Goal: Information Seeking & Learning: Understand process/instructions

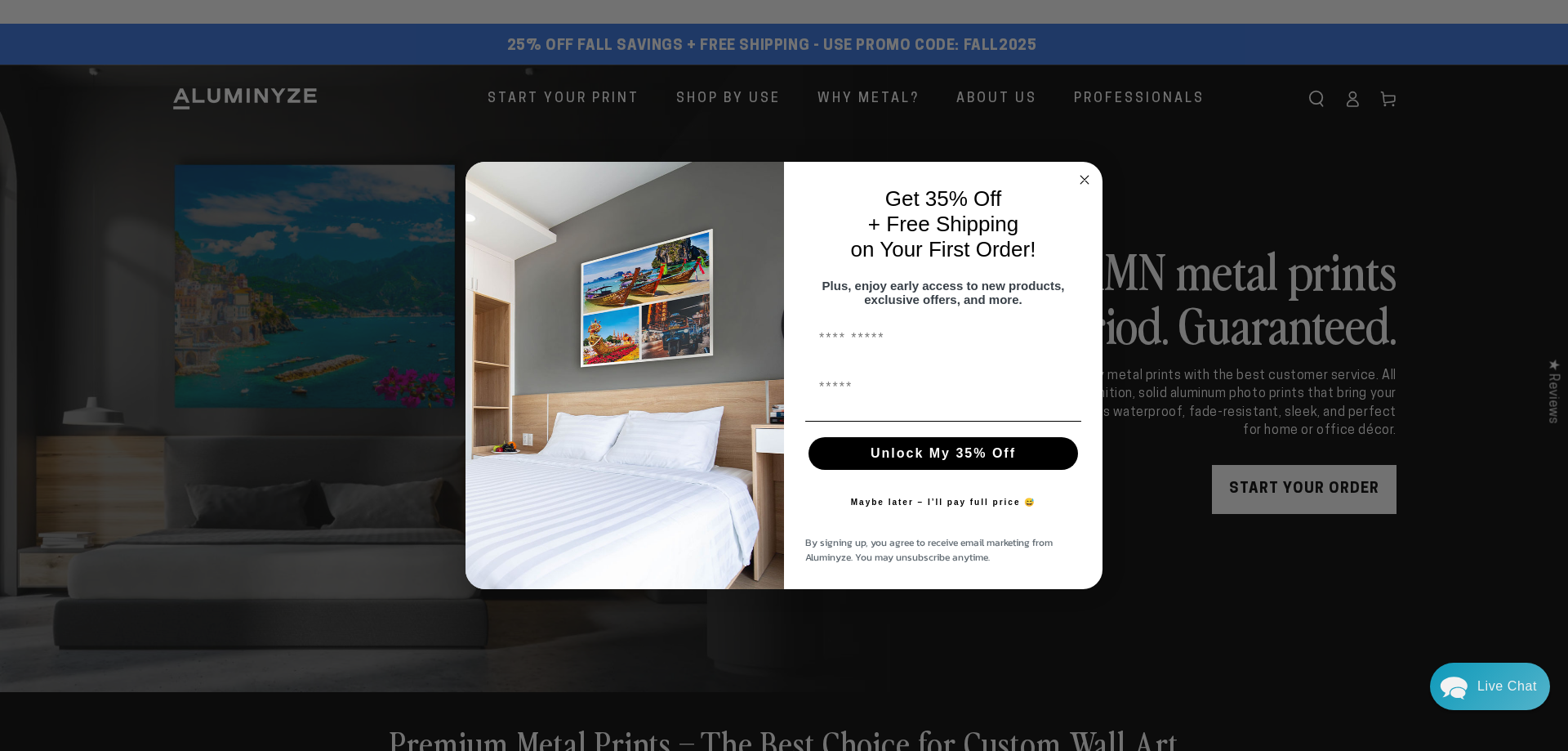
click at [1093, 170] on circle "Close dialog" at bounding box center [1084, 179] width 19 height 19
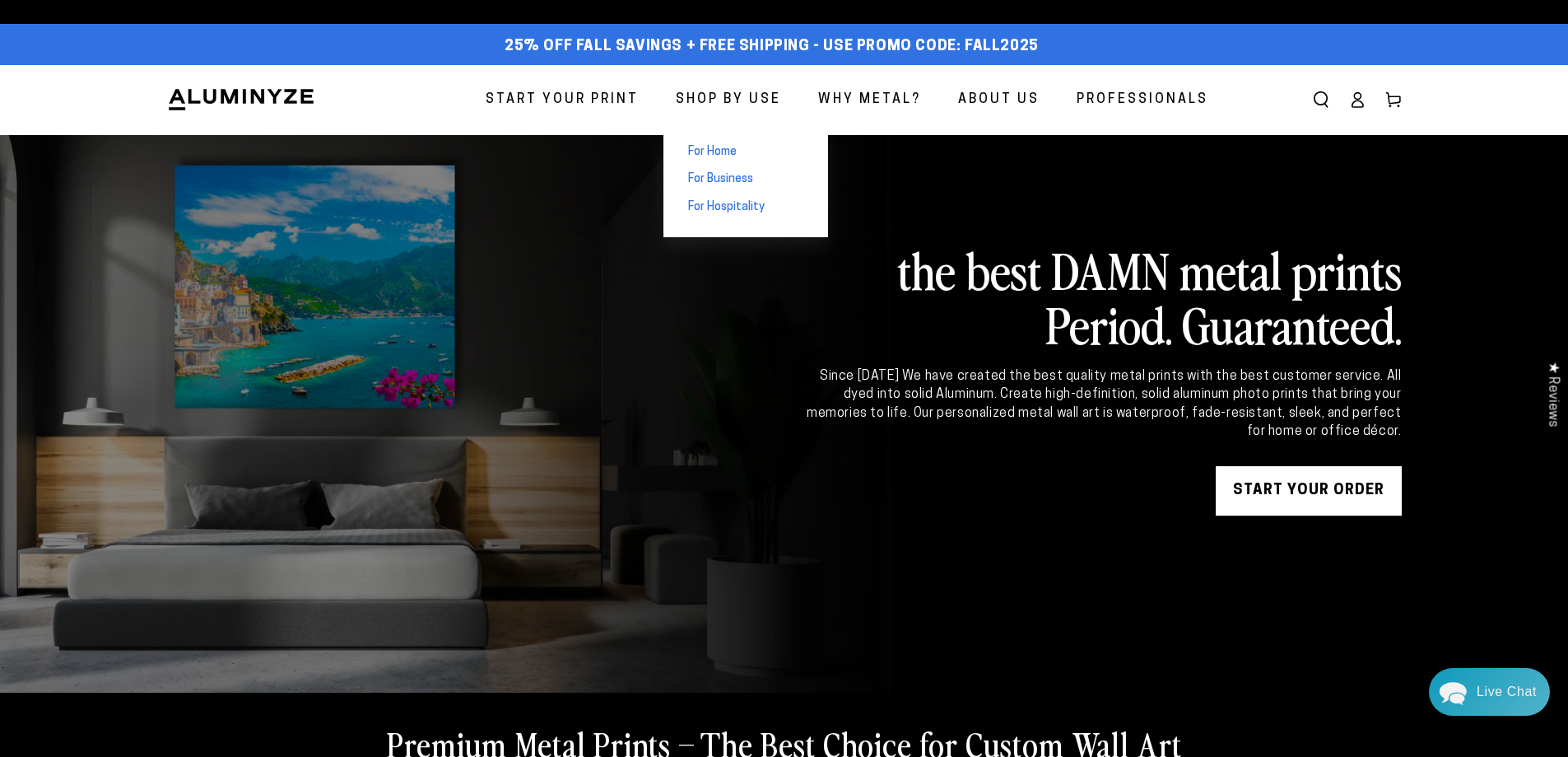
click at [723, 178] on span "For Business" at bounding box center [720, 179] width 65 height 16
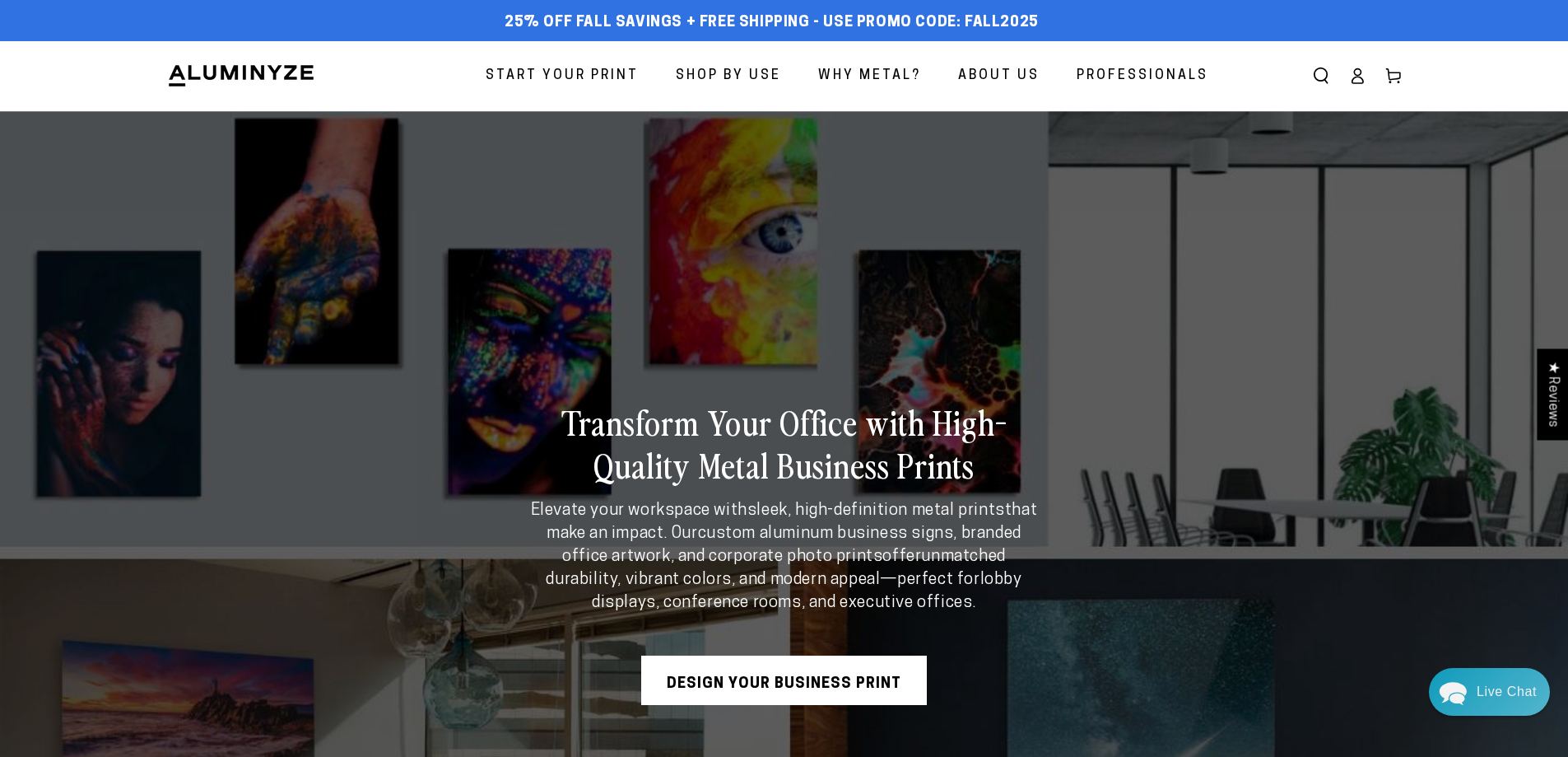
click at [1164, 67] on span "Professionals" at bounding box center [1142, 76] width 132 height 24
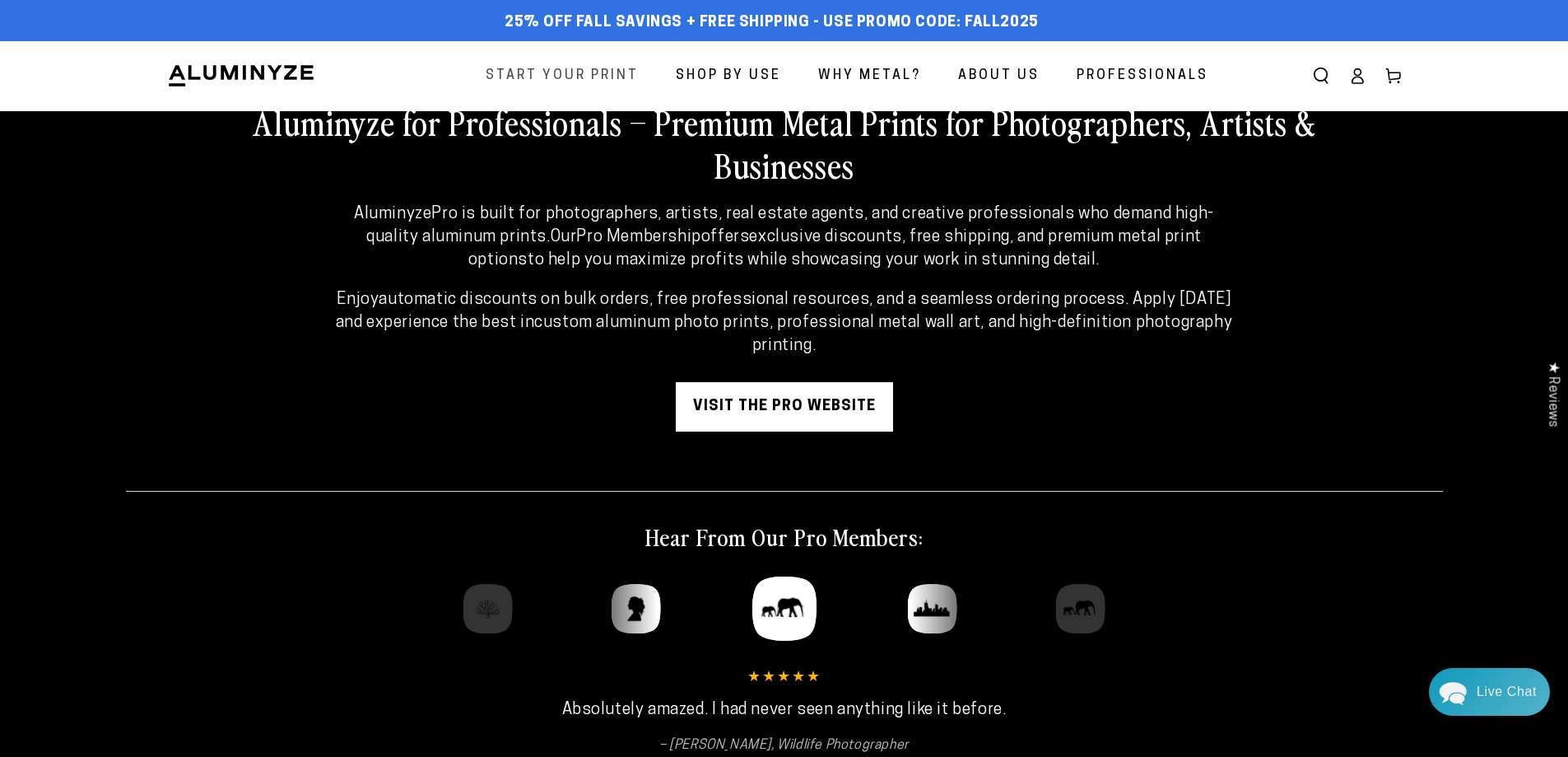
click at [557, 72] on span "Start Your Print" at bounding box center [561, 76] width 153 height 24
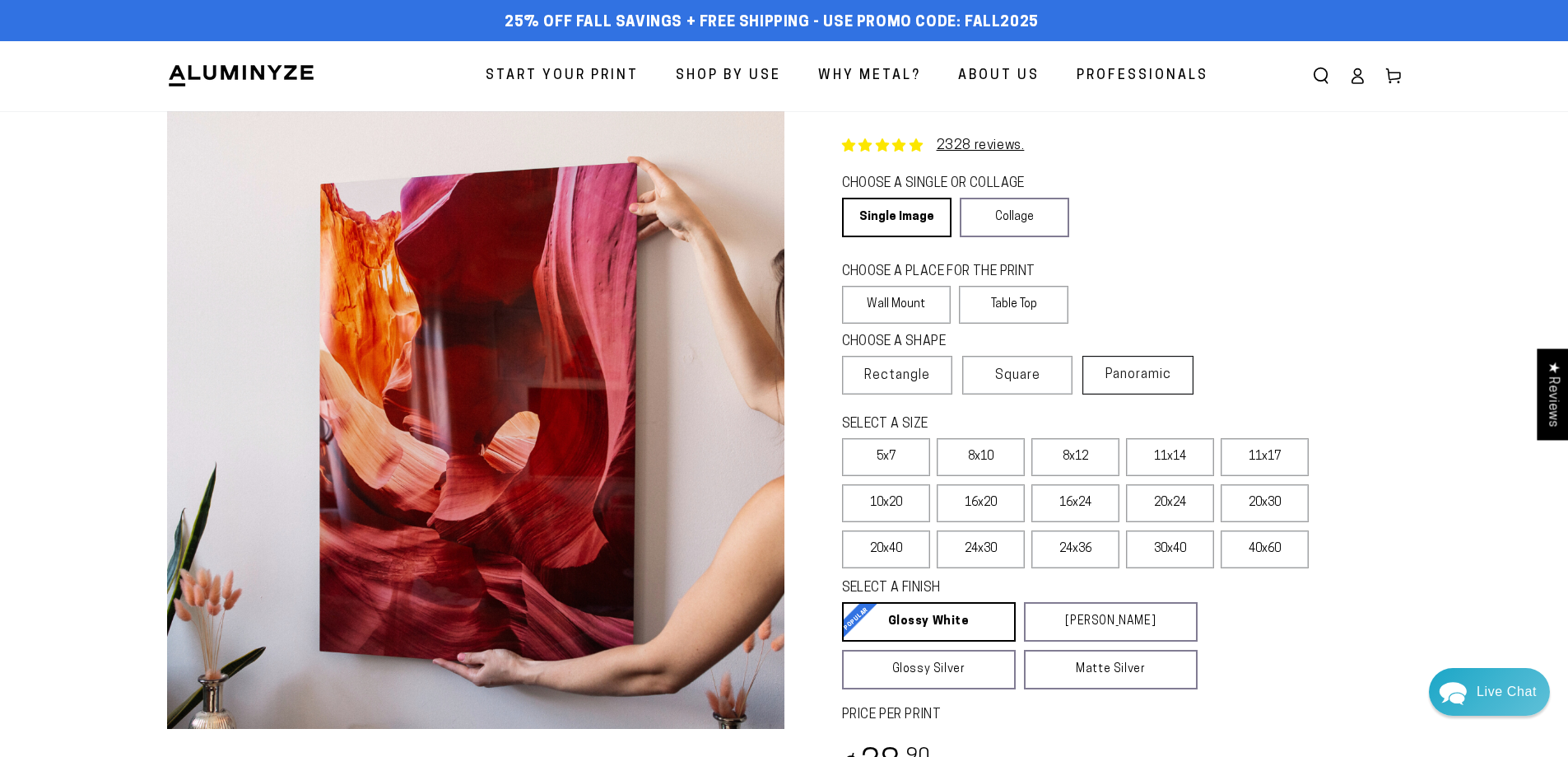
click at [1147, 376] on span "Panoramic" at bounding box center [1138, 374] width 66 height 13
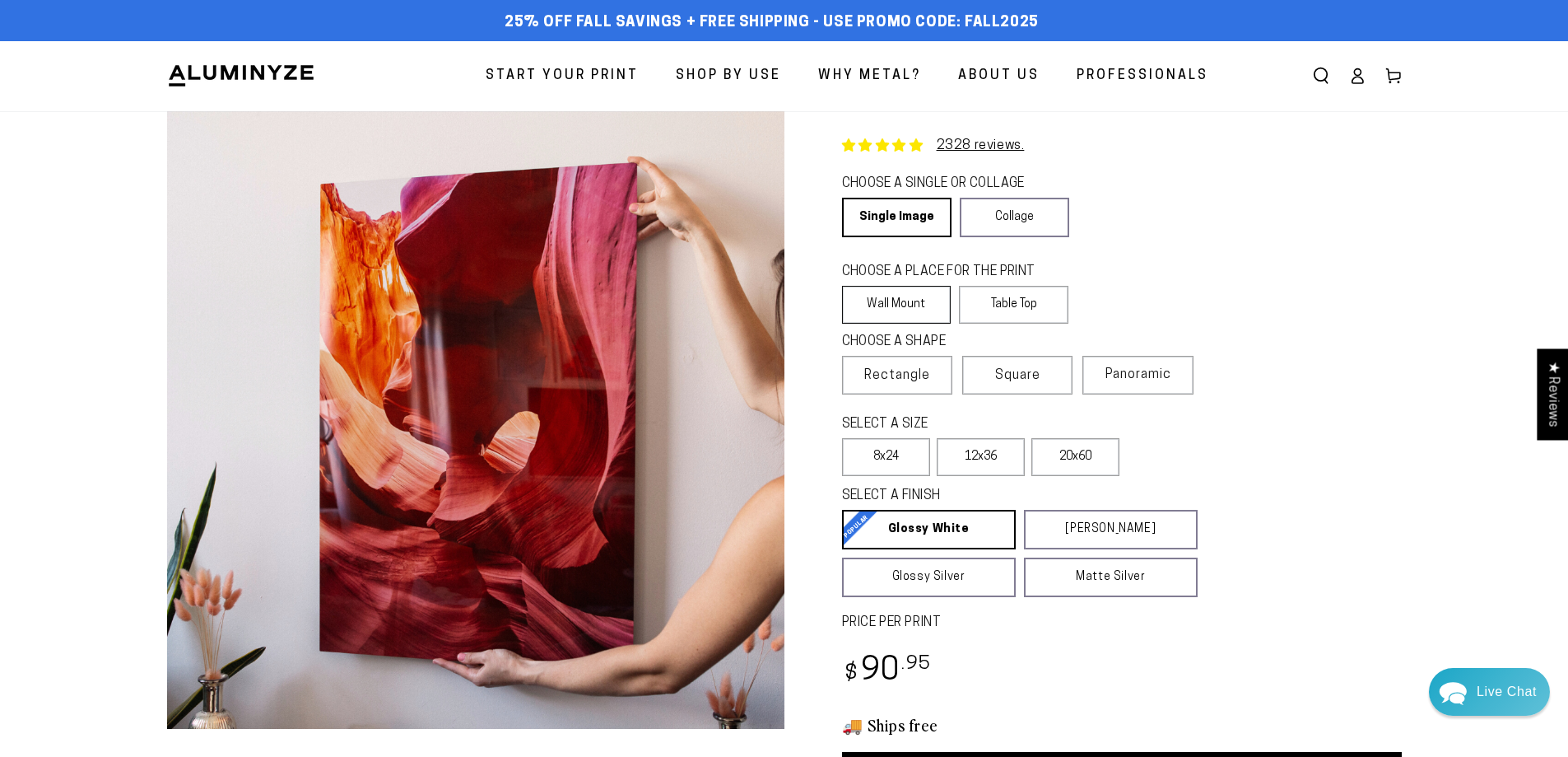
click at [902, 311] on label "Wall Mount" at bounding box center [896, 305] width 109 height 38
click at [909, 372] on span "Rectangle" at bounding box center [897, 375] width 66 height 20
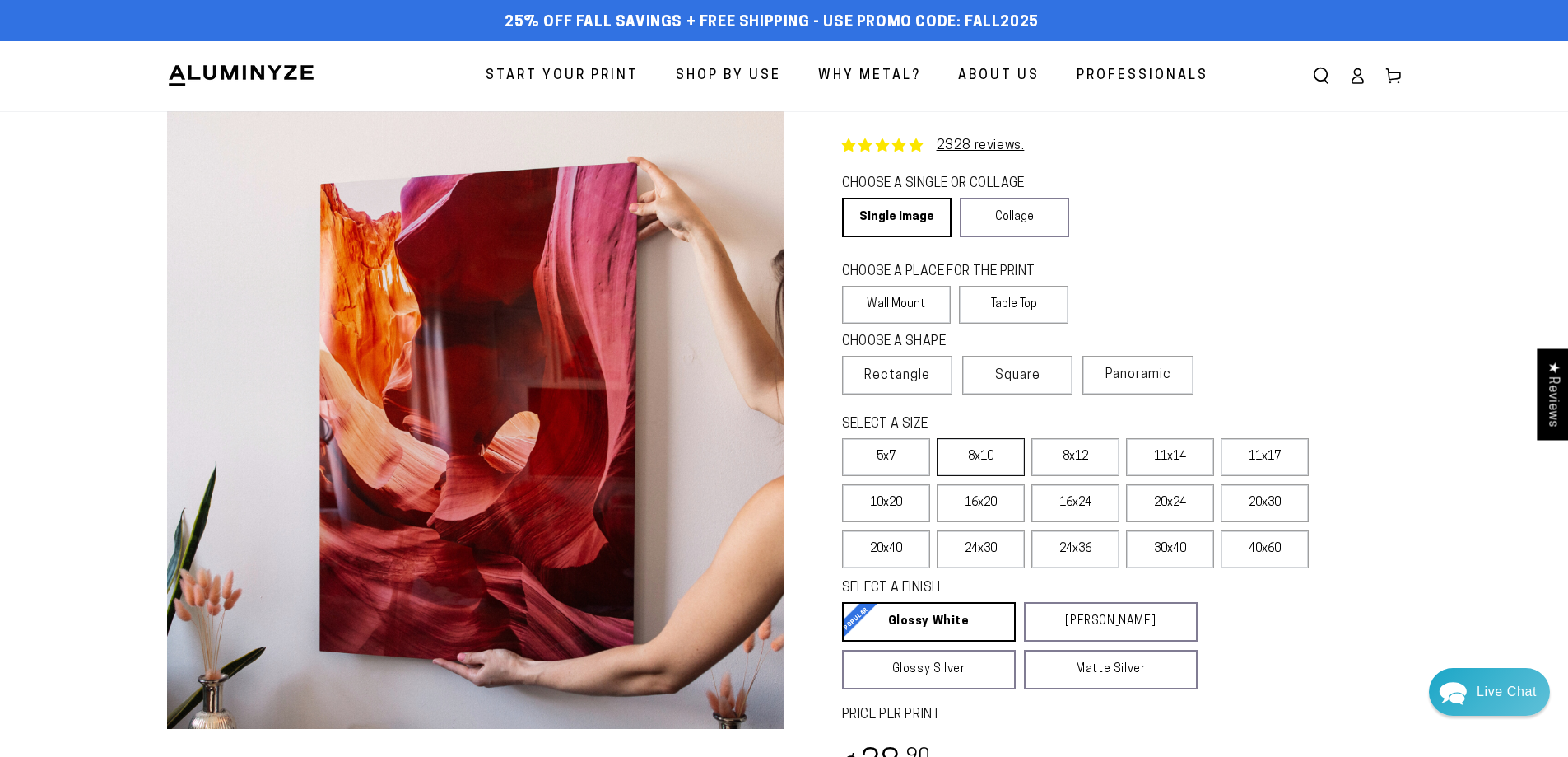
click at [997, 457] on label "8x10" at bounding box center [981, 457] width 88 height 38
click at [1056, 463] on label "8x12" at bounding box center [1075, 457] width 88 height 38
click at [1000, 454] on label "8x10" at bounding box center [981, 457] width 88 height 38
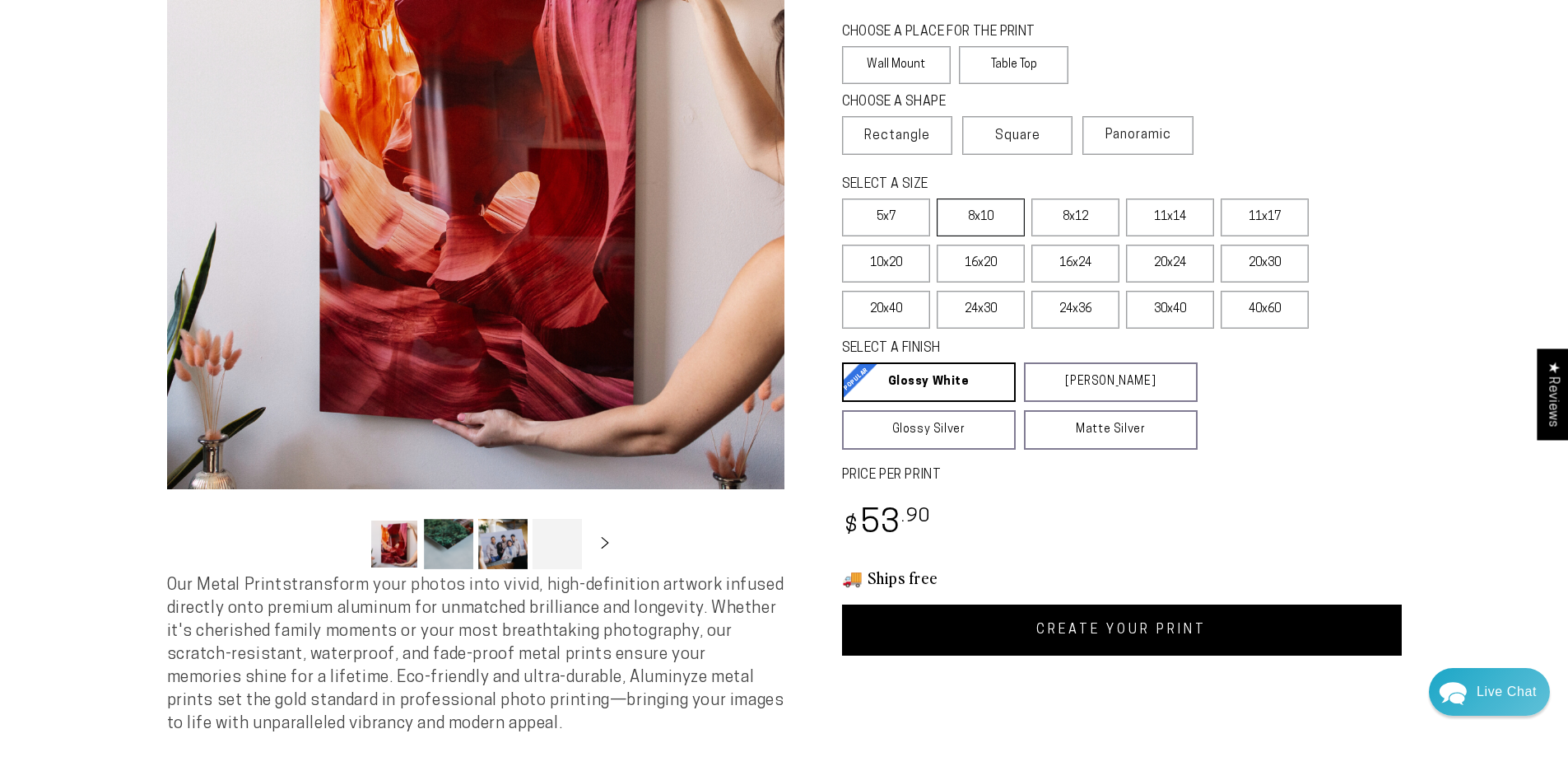
scroll to position [330, 0]
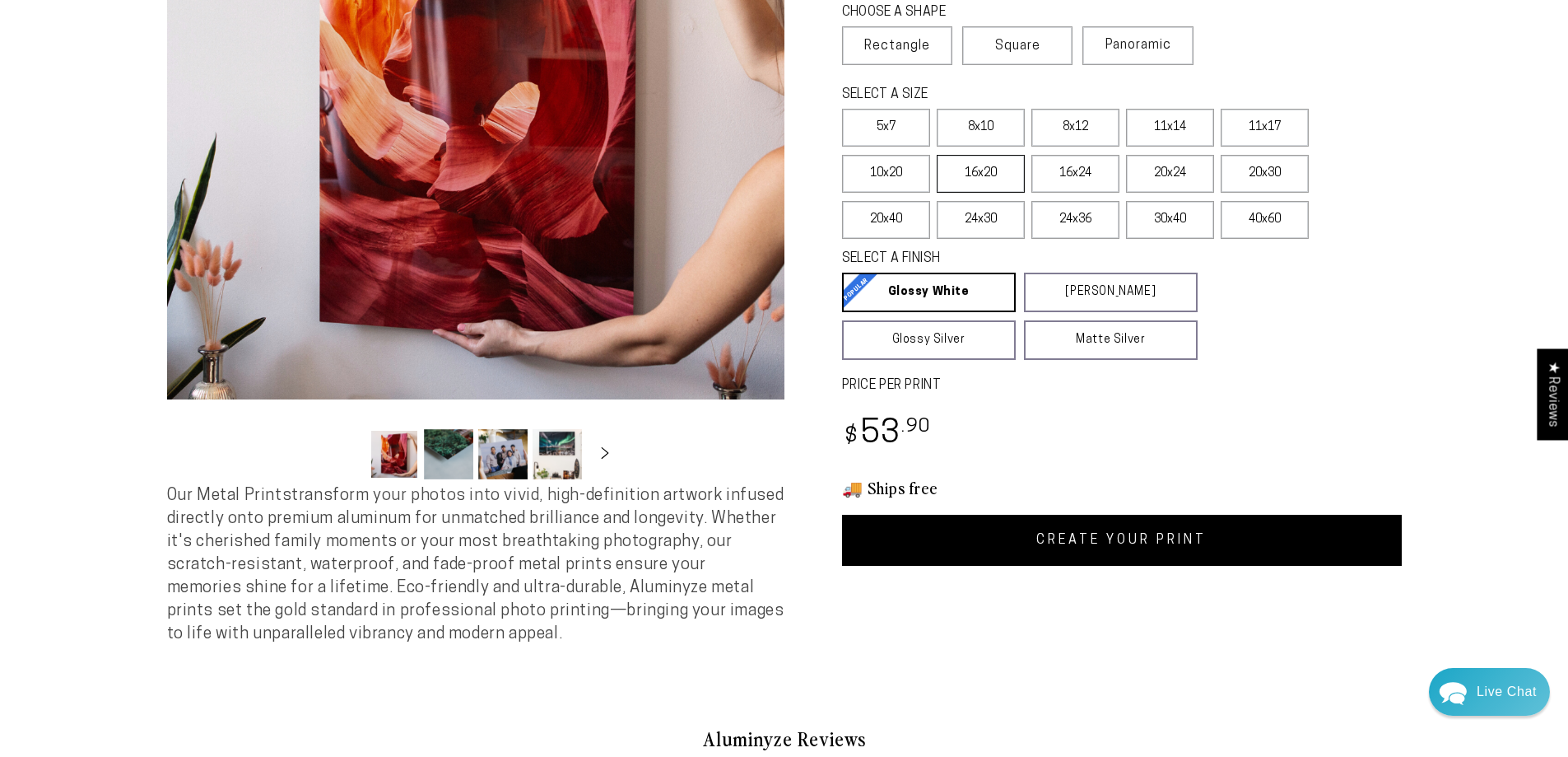
click at [978, 173] on label "16x20" at bounding box center [981, 174] width 88 height 38
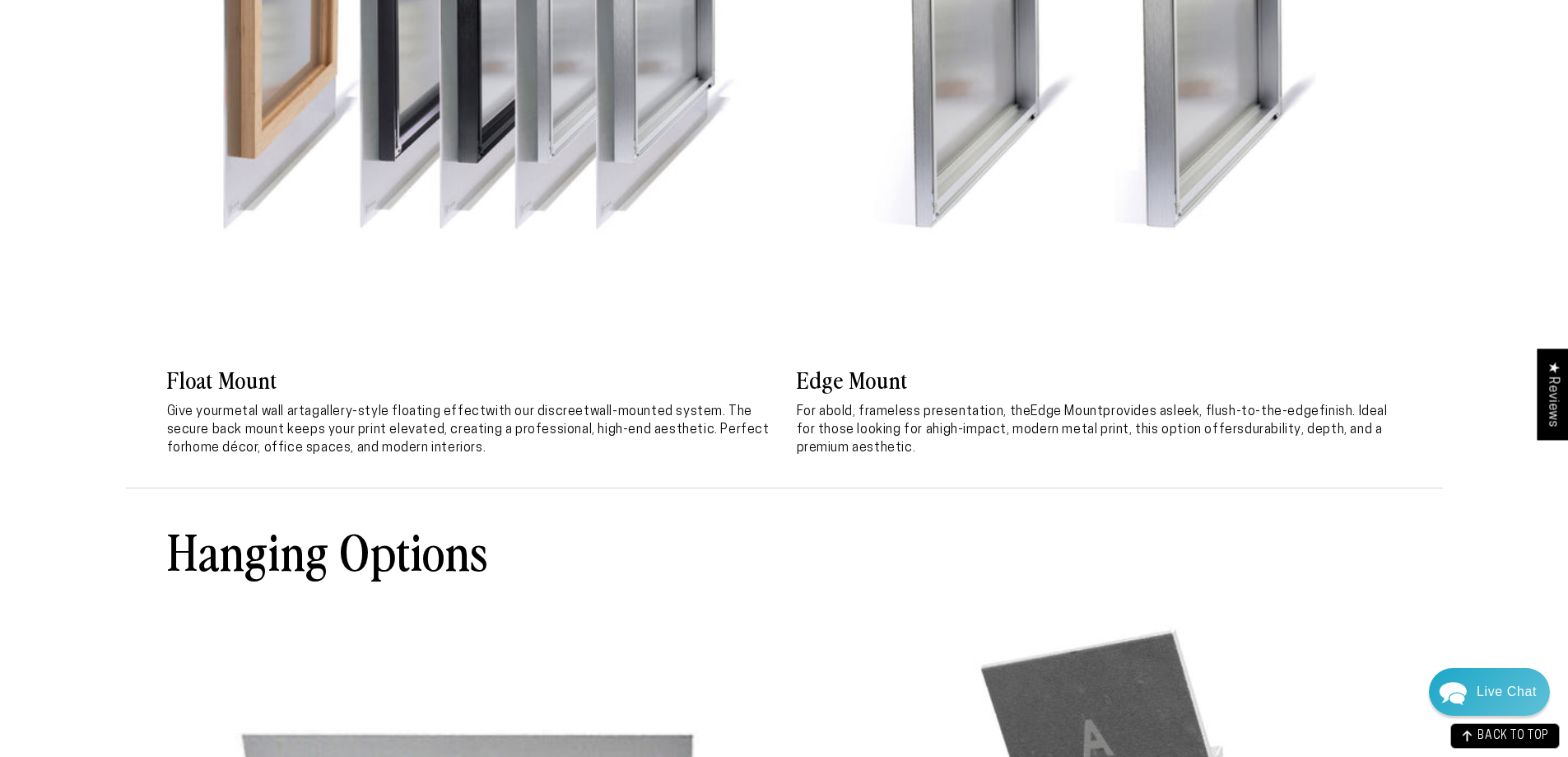
scroll to position [5315, 0]
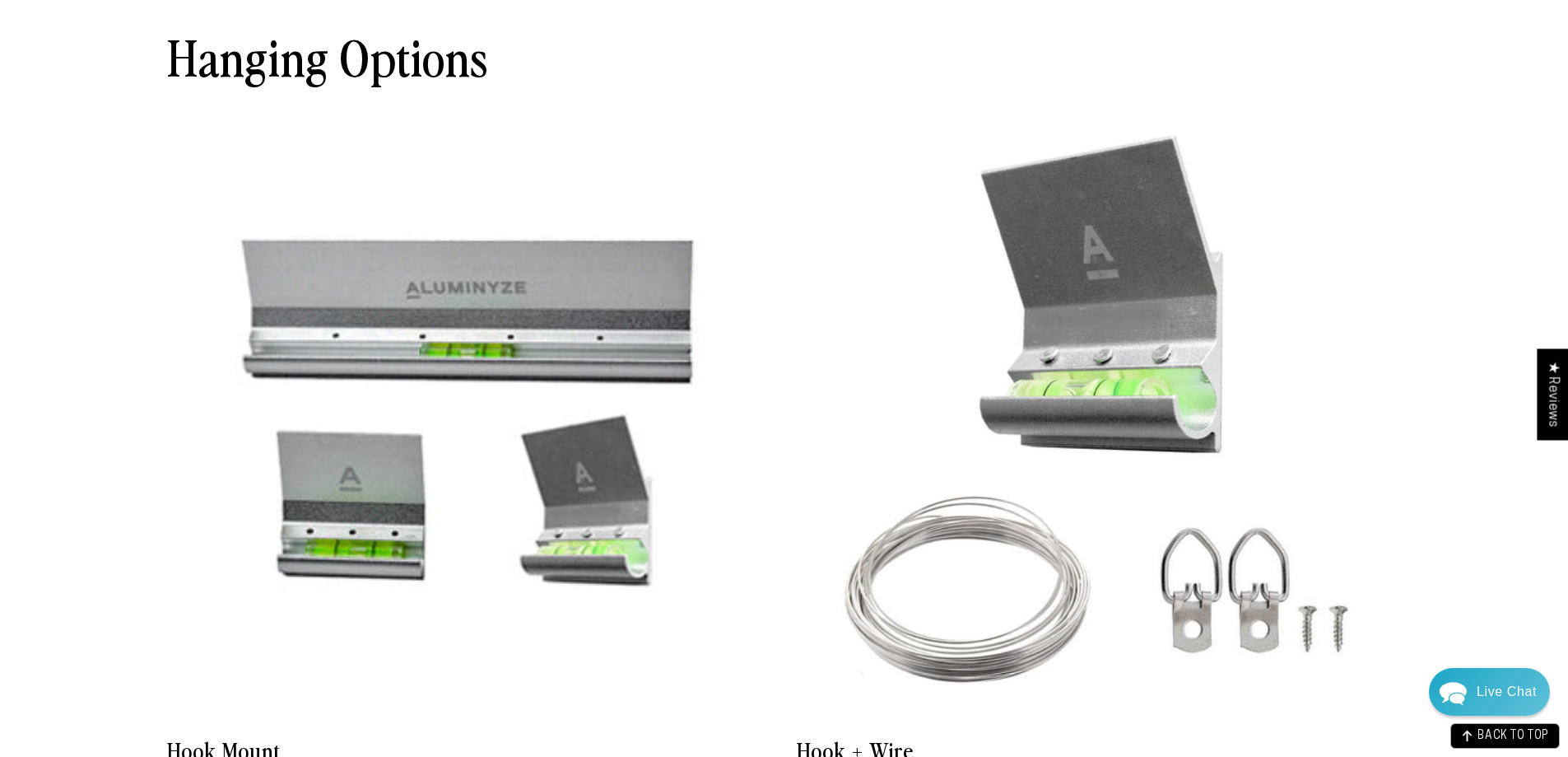
click at [501, 348] on img at bounding box center [470, 416] width 605 height 606
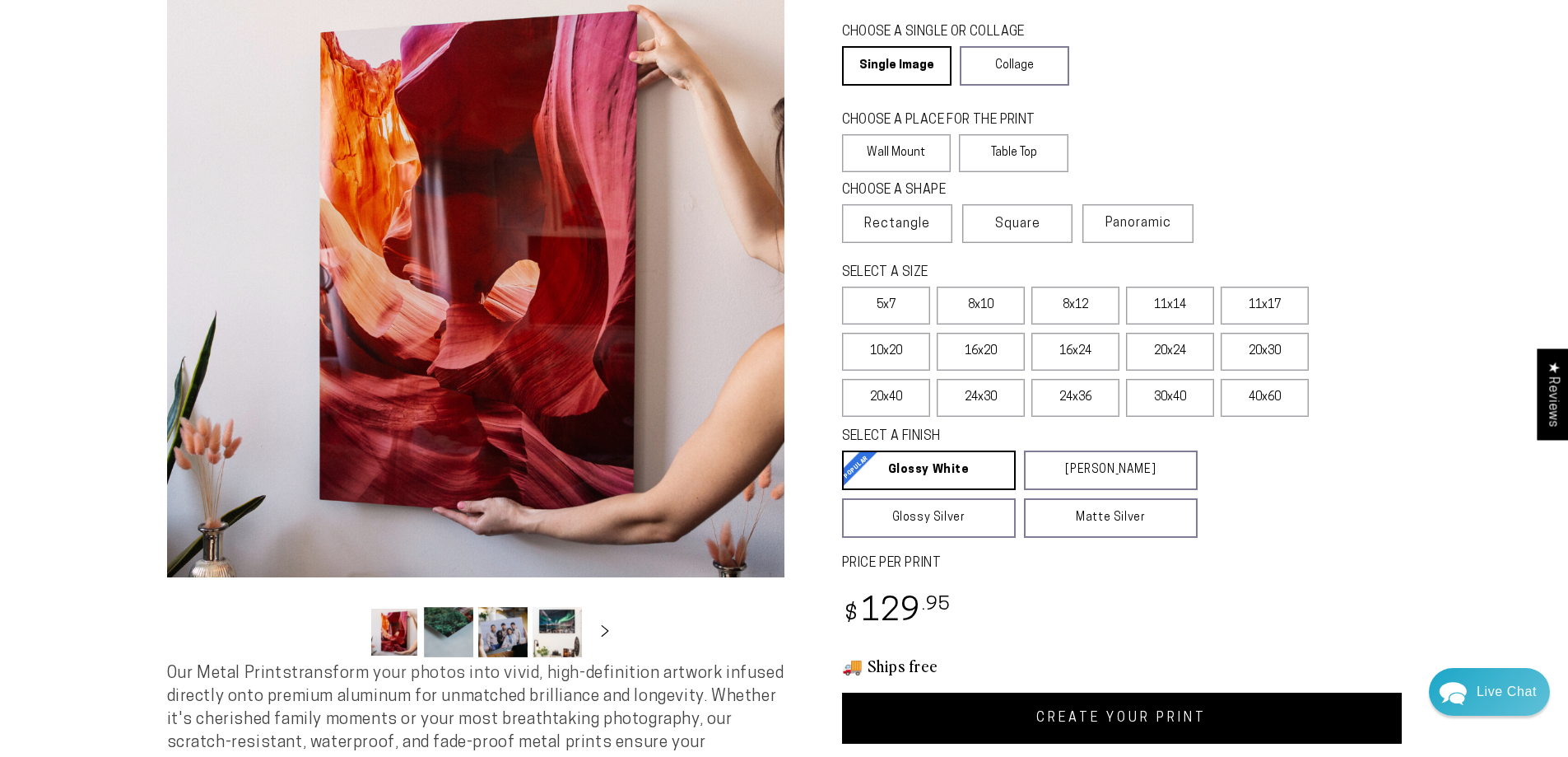
scroll to position [0, 0]
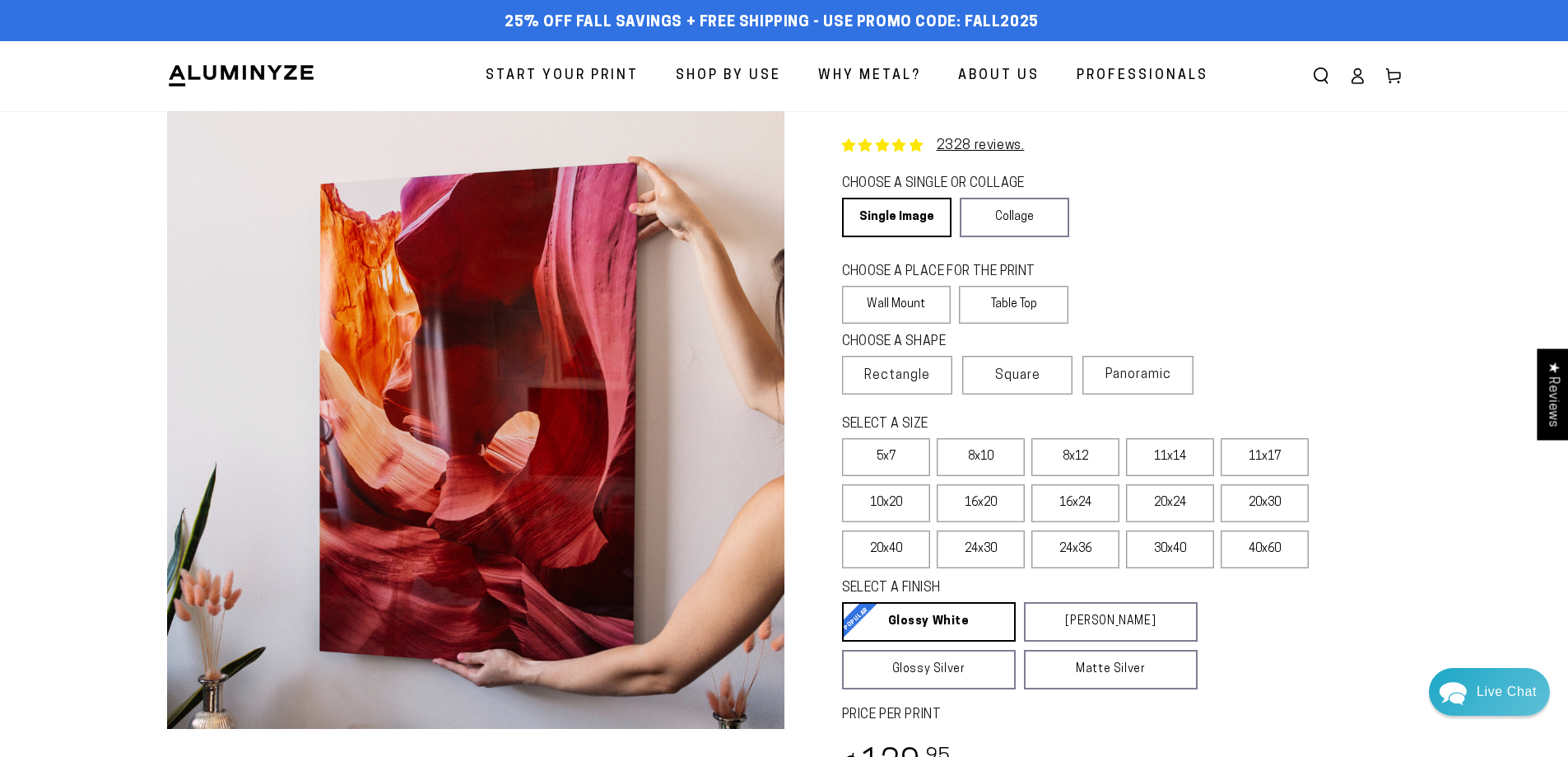
click at [1002, 71] on span "About Us" at bounding box center [998, 76] width 81 height 24
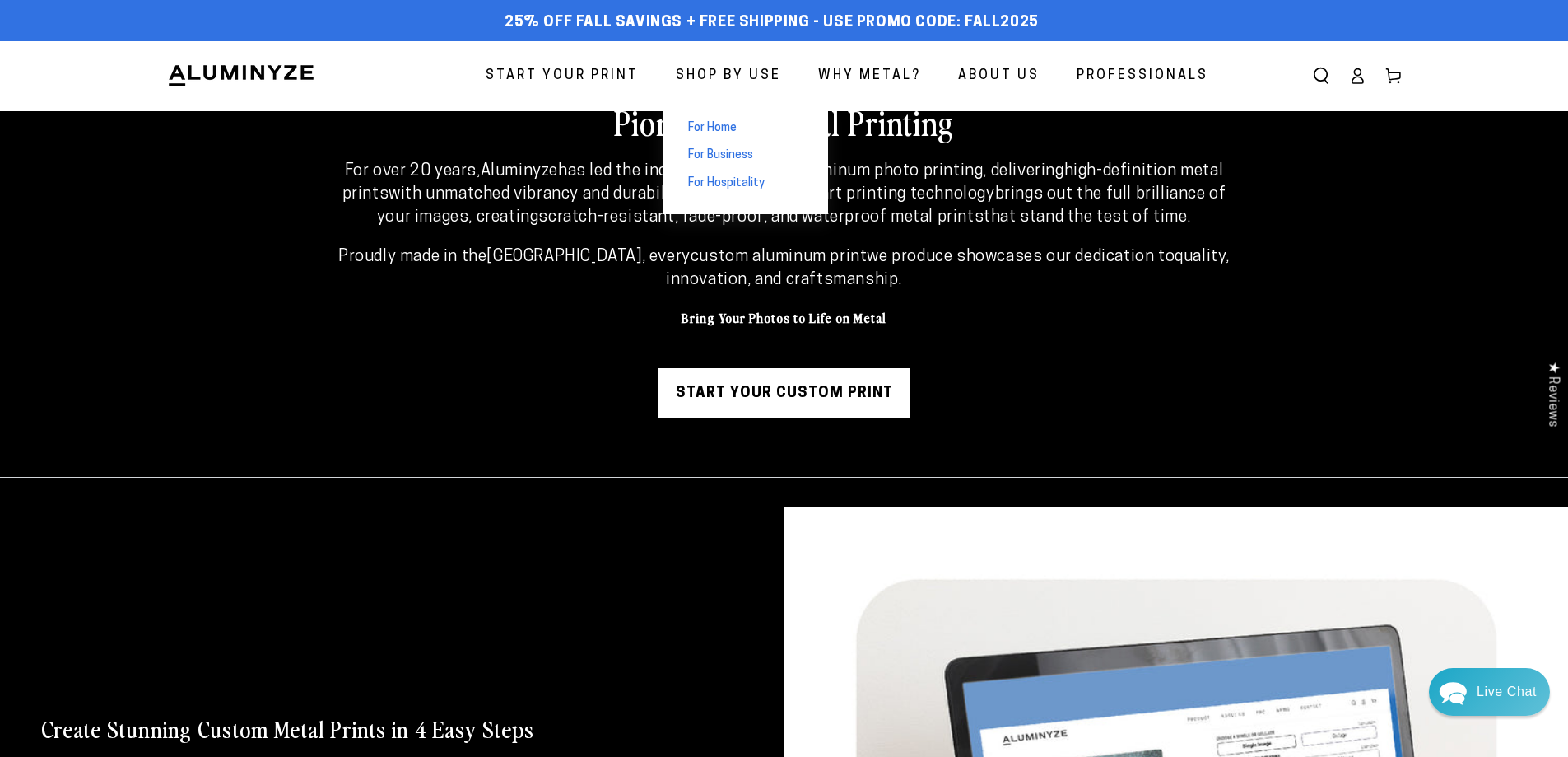
click at [719, 127] on span "For Home" at bounding box center [712, 128] width 48 height 16
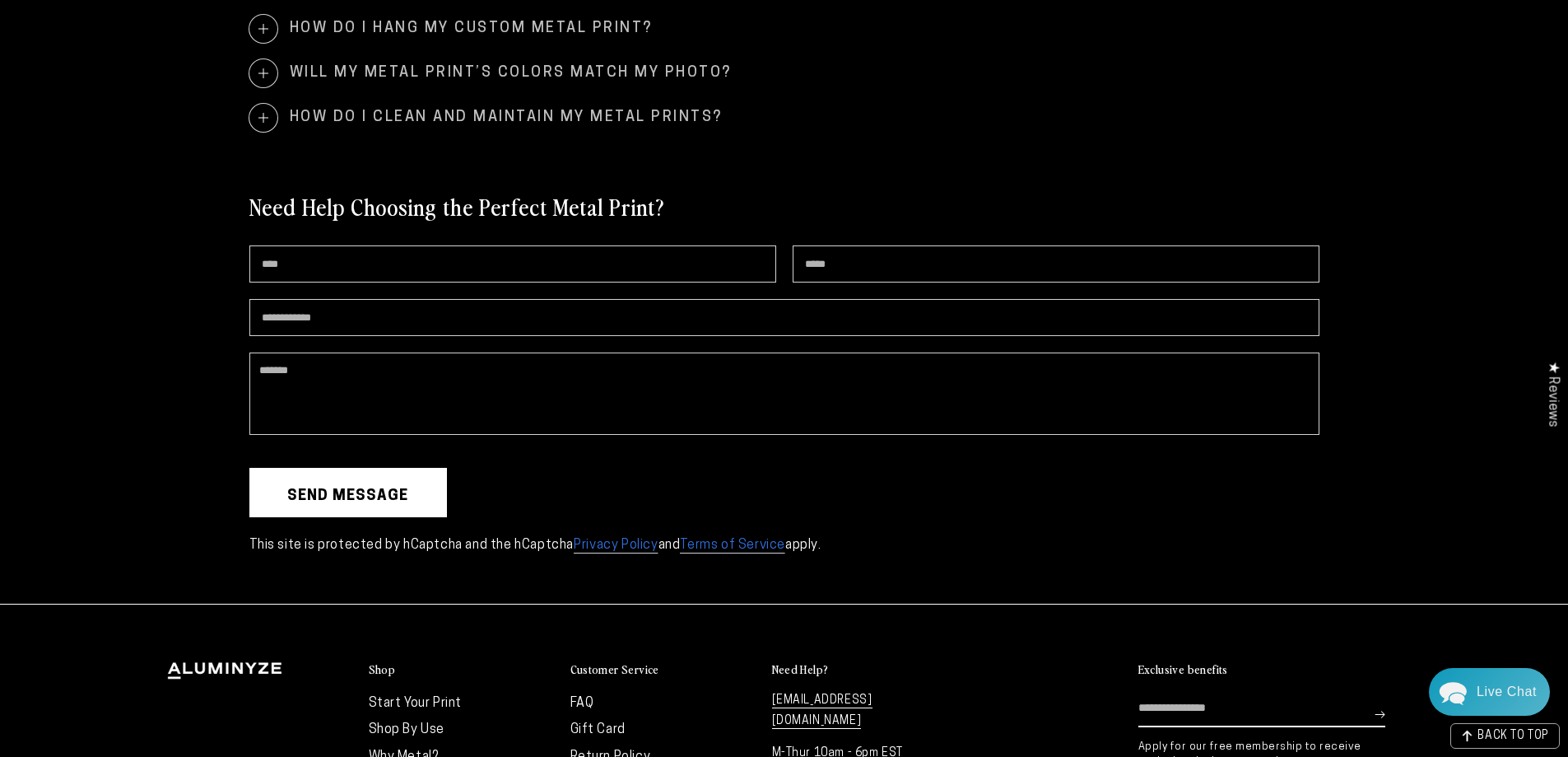
scroll to position [3211, 0]
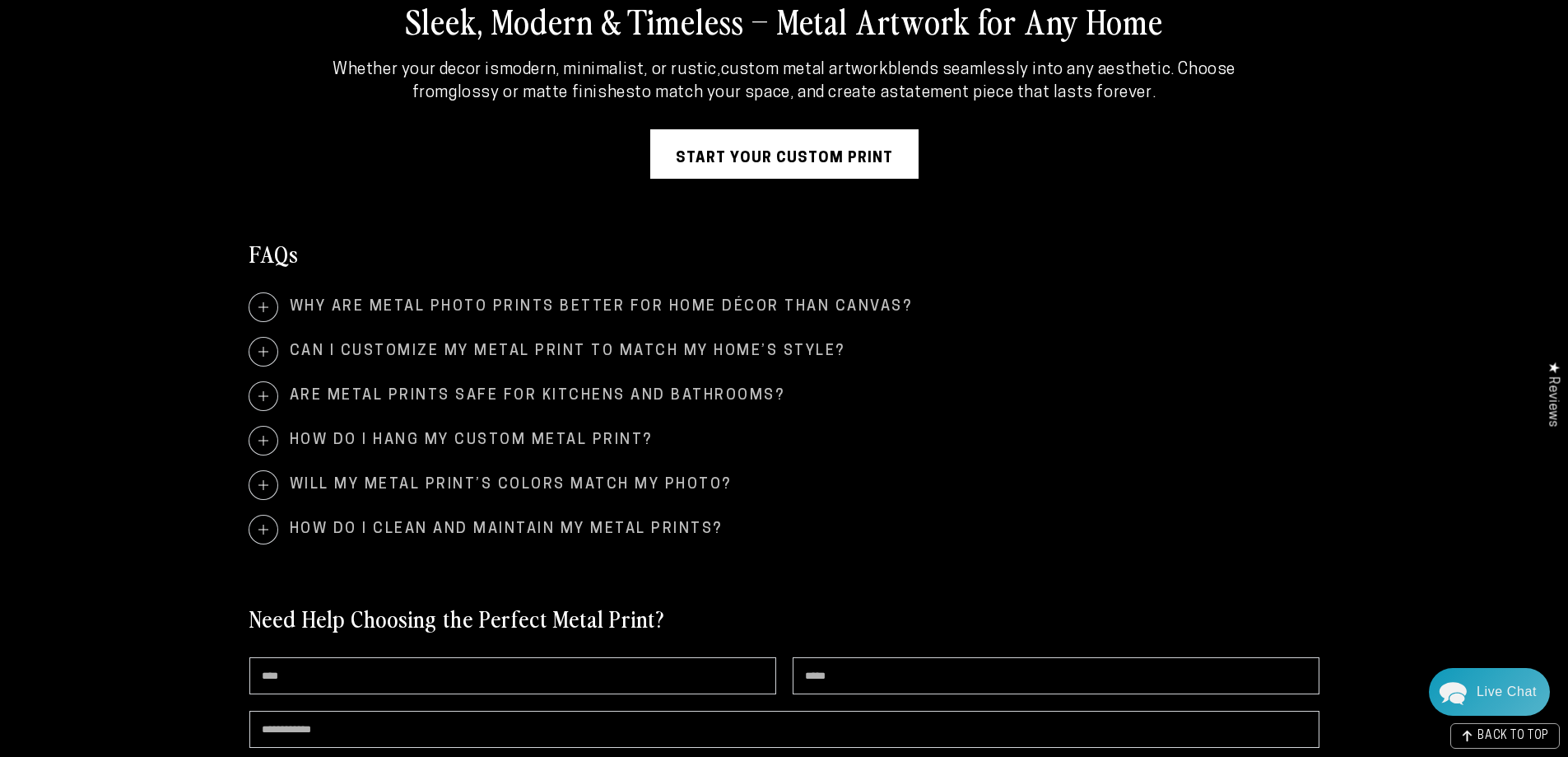
click at [527, 431] on span "How do I hang my custom metal print?" at bounding box center [784, 440] width 1070 height 28
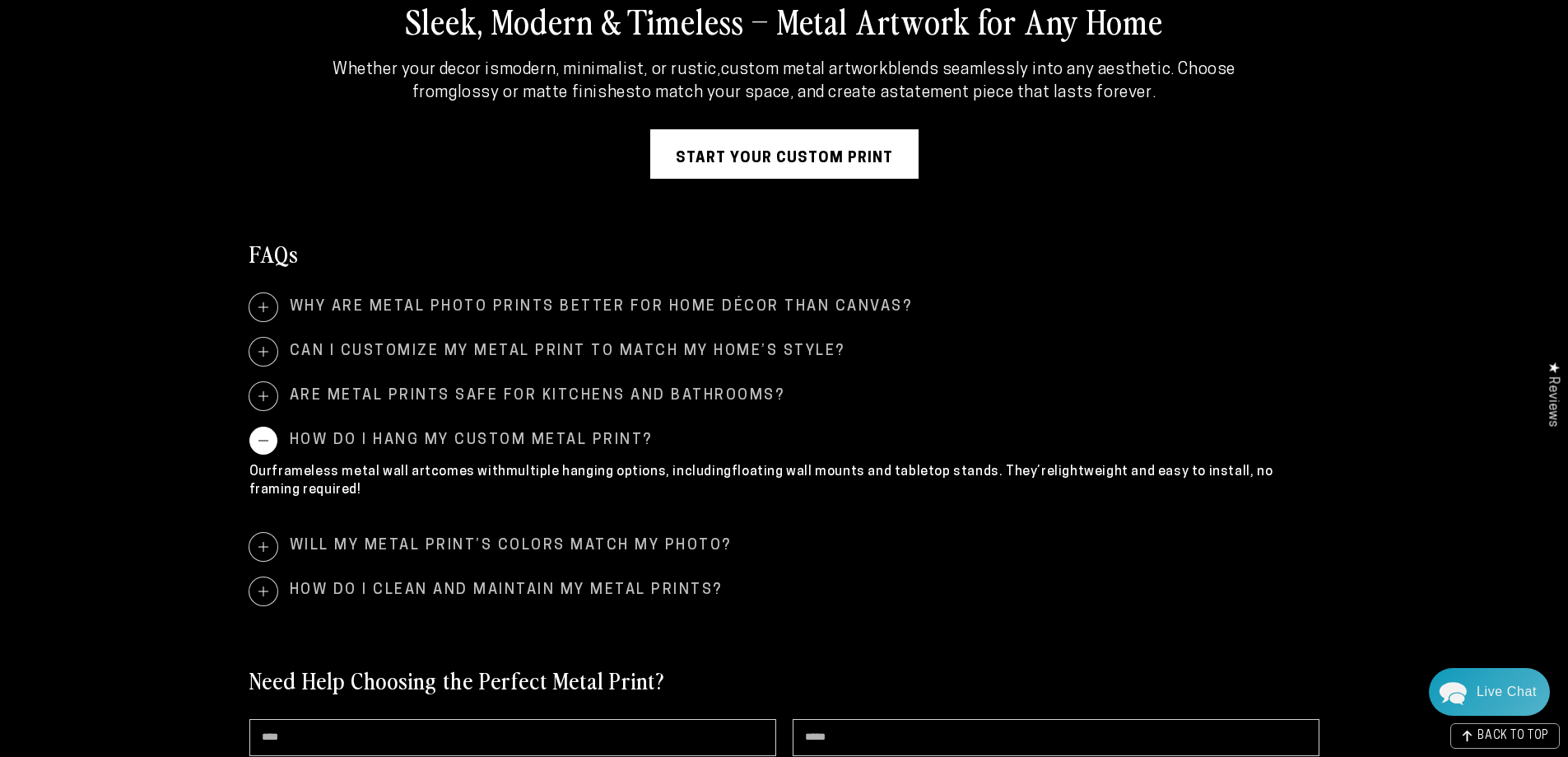
scroll to position [3870, 0]
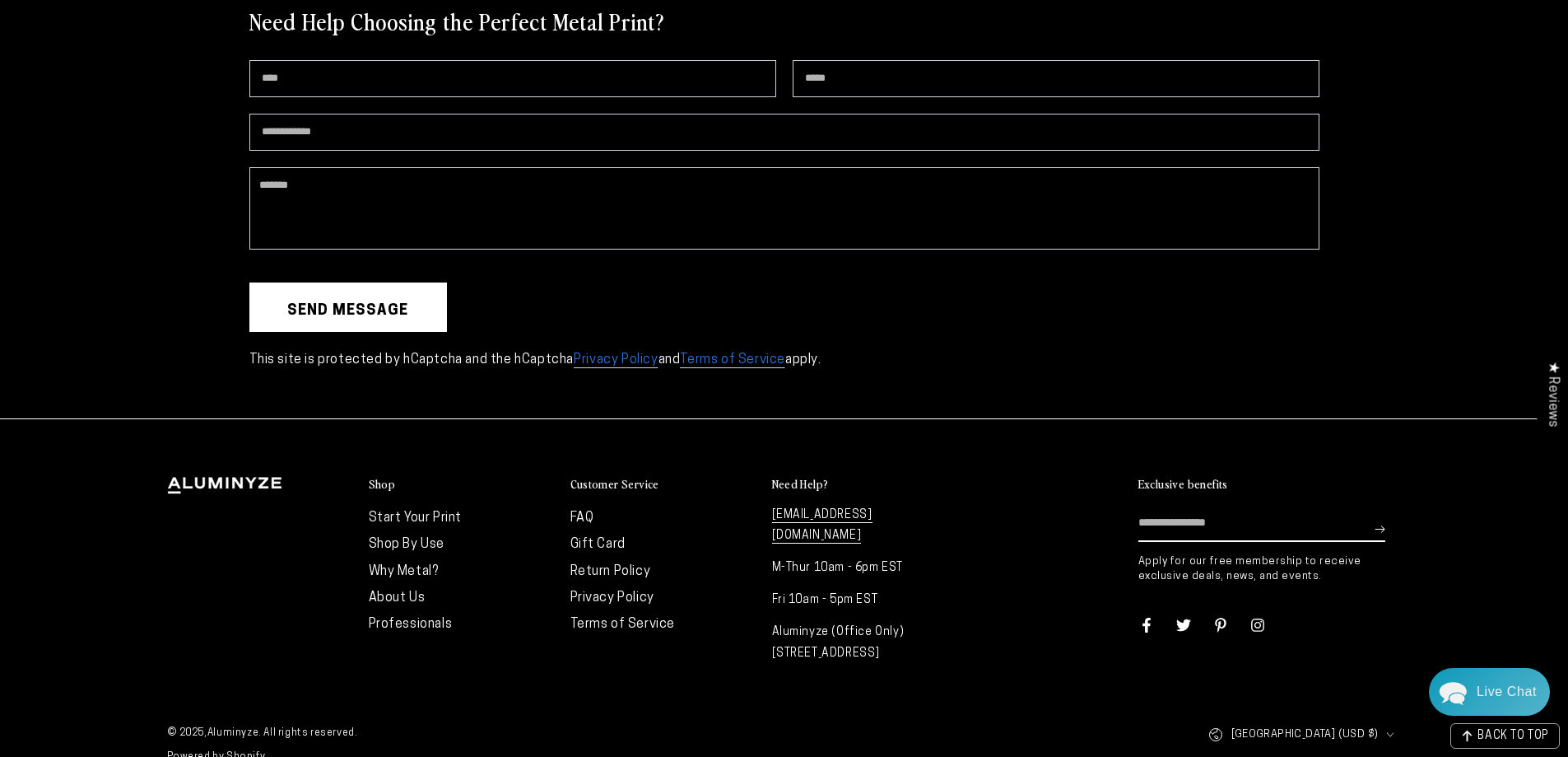
click at [586, 527] on li "FAQ" at bounding box center [663, 517] width 185 height 26
click at [586, 521] on link "FAQ" at bounding box center [582, 518] width 24 height 13
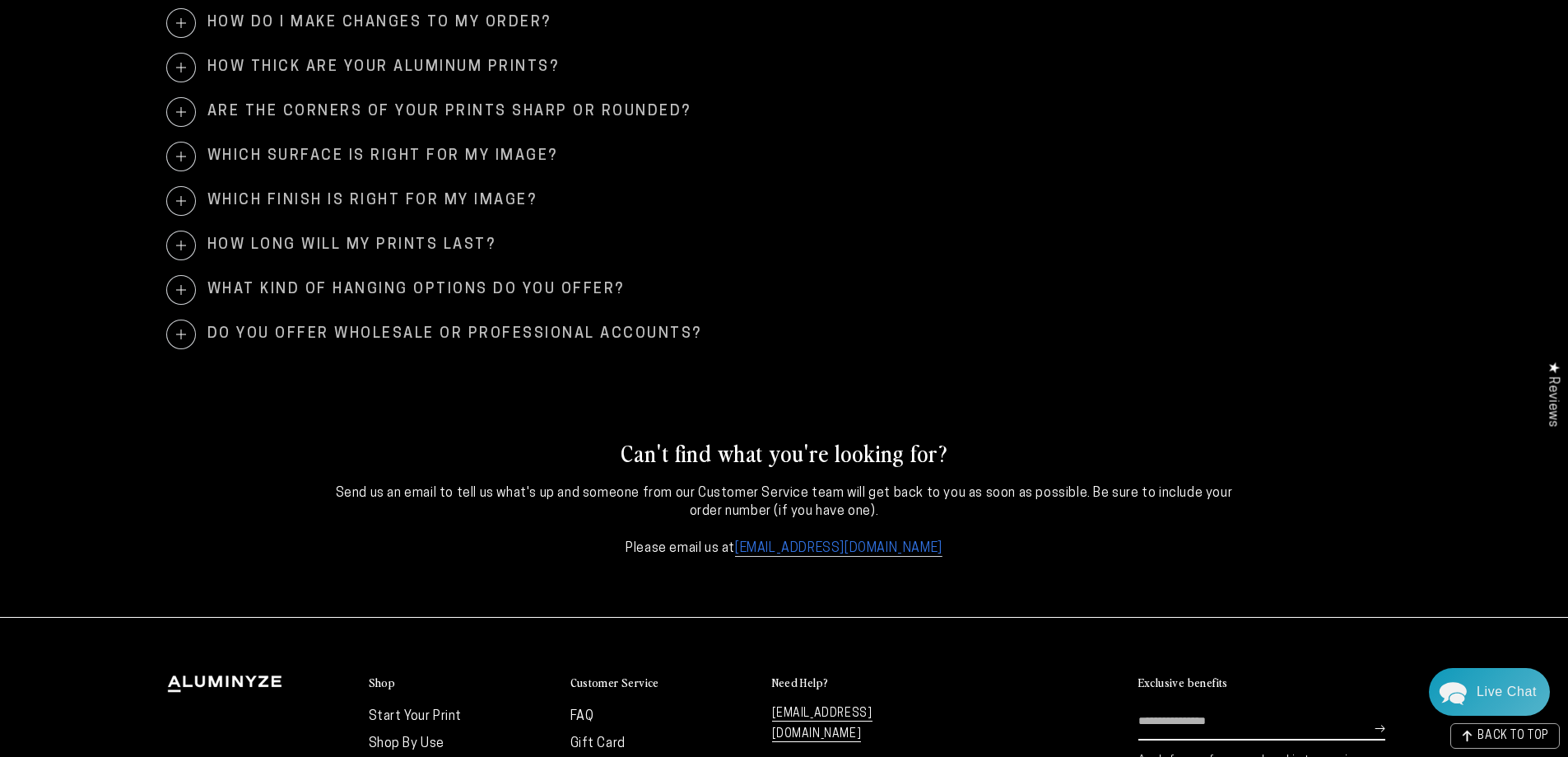
scroll to position [1894, 0]
